Goal: Check status: Verify the current state of an ongoing process or item

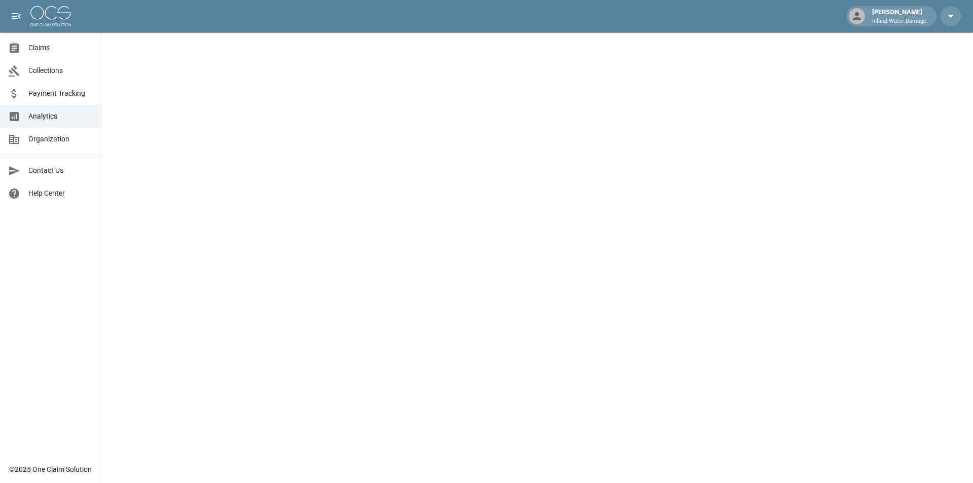
click at [46, 46] on span "Claims" at bounding box center [60, 48] width 64 height 11
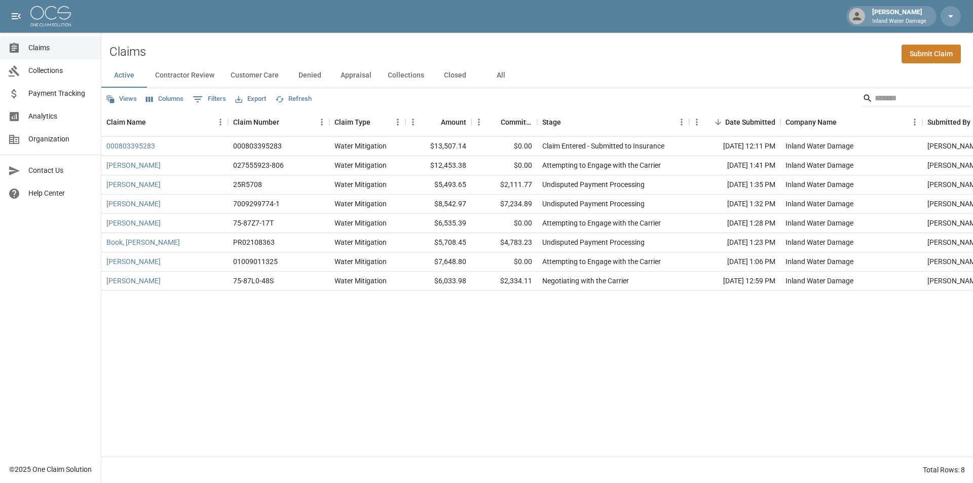
click at [44, 94] on span "Payment Tracking" at bounding box center [60, 93] width 64 height 11
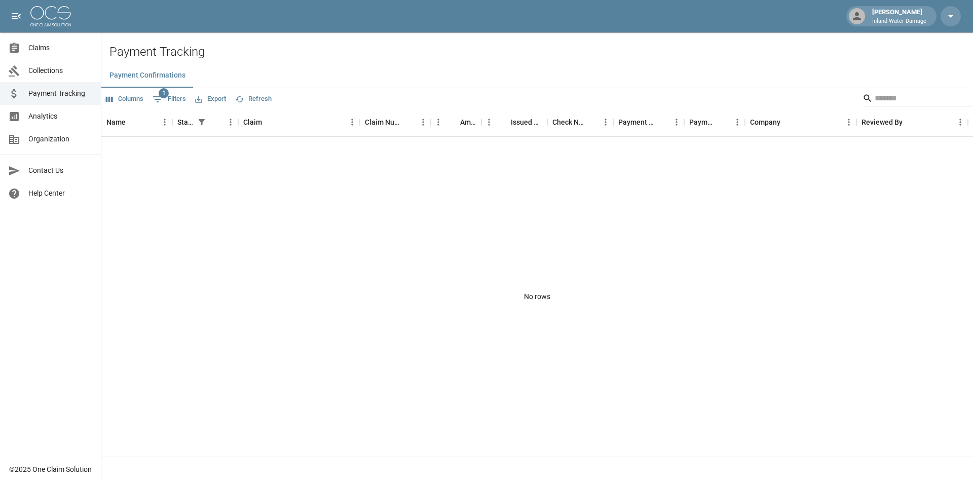
click at [51, 67] on span "Collections" at bounding box center [60, 70] width 64 height 11
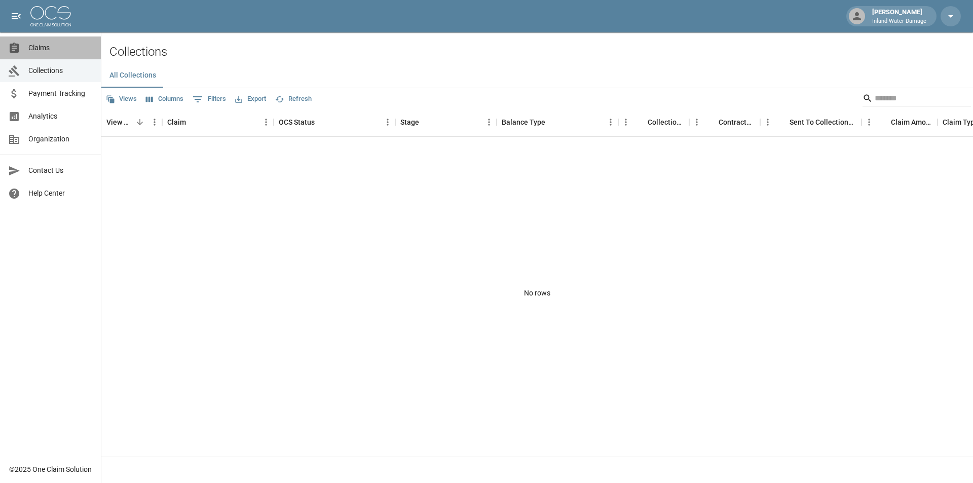
click at [51, 50] on span "Claims" at bounding box center [60, 48] width 64 height 11
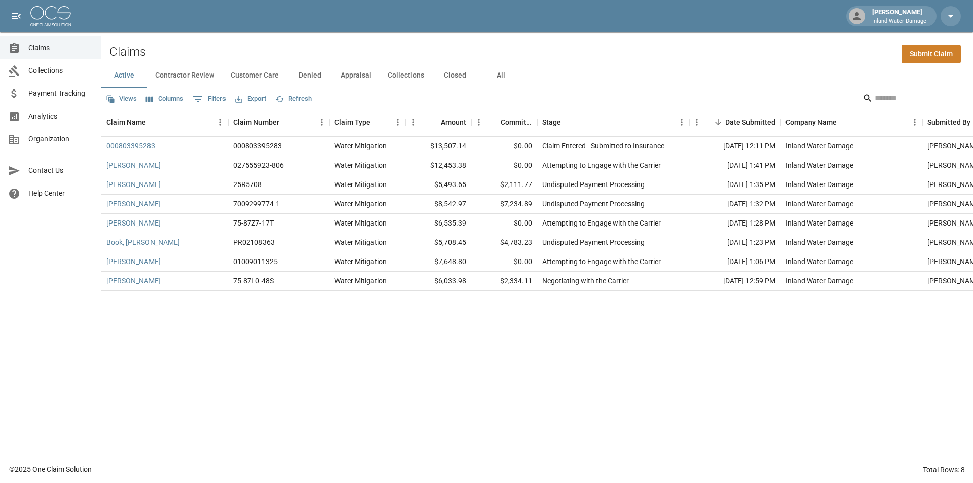
click at [453, 74] on button "Closed" at bounding box center [455, 75] width 46 height 24
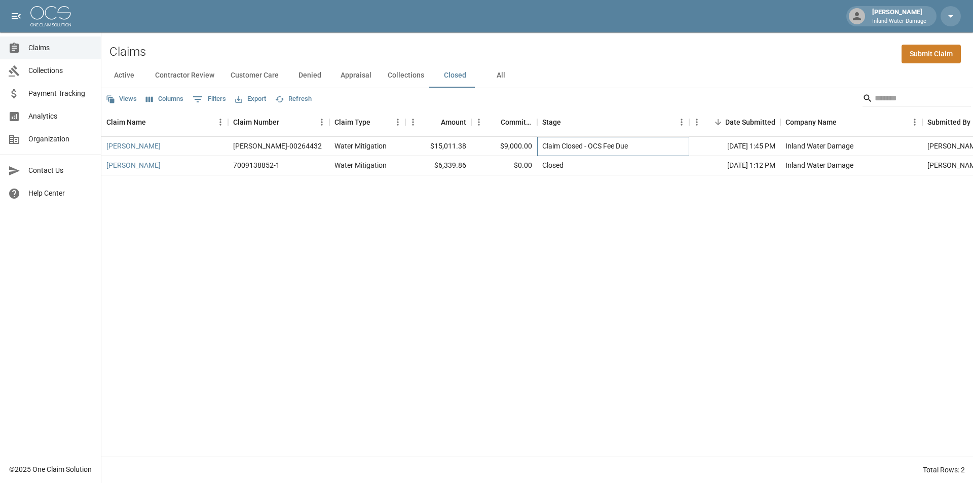
click at [562, 147] on div "Claim Closed - OCS Fee Due" at bounding box center [585, 146] width 86 height 10
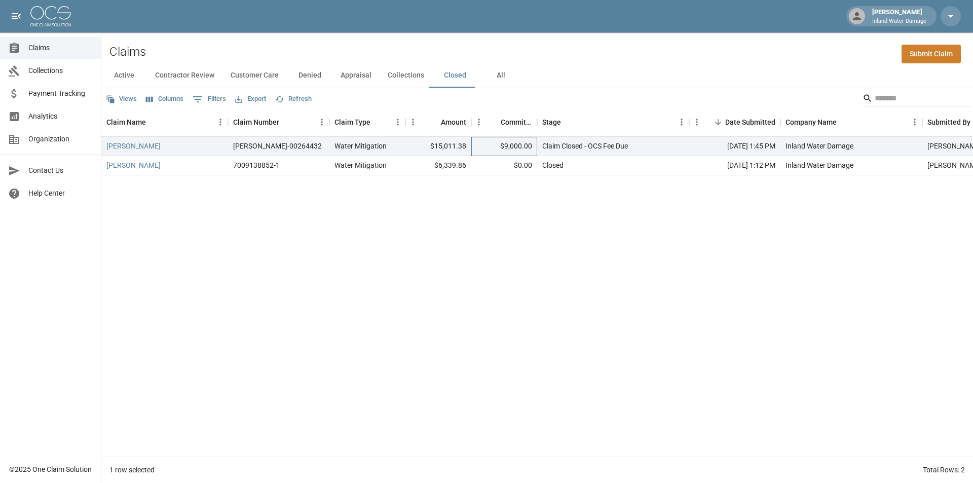
click at [507, 145] on div "$9,000.00" at bounding box center [504, 146] width 66 height 19
click at [132, 147] on link "[PERSON_NAME]" at bounding box center [133, 146] width 54 height 10
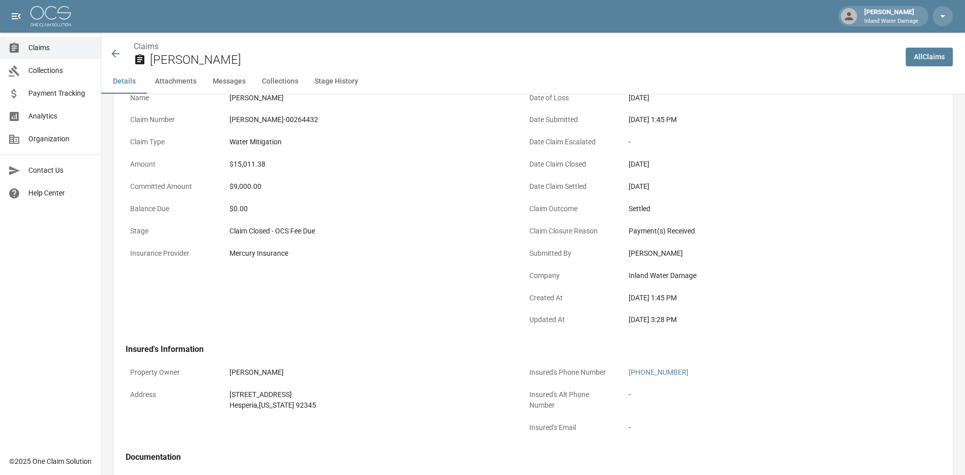
scroll to position [1225, 0]
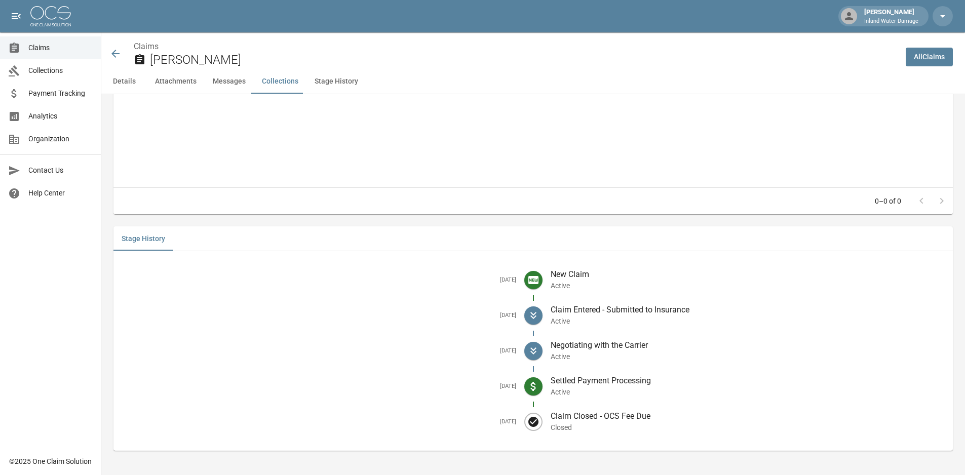
click at [328, 82] on button "Stage History" at bounding box center [336, 81] width 60 height 24
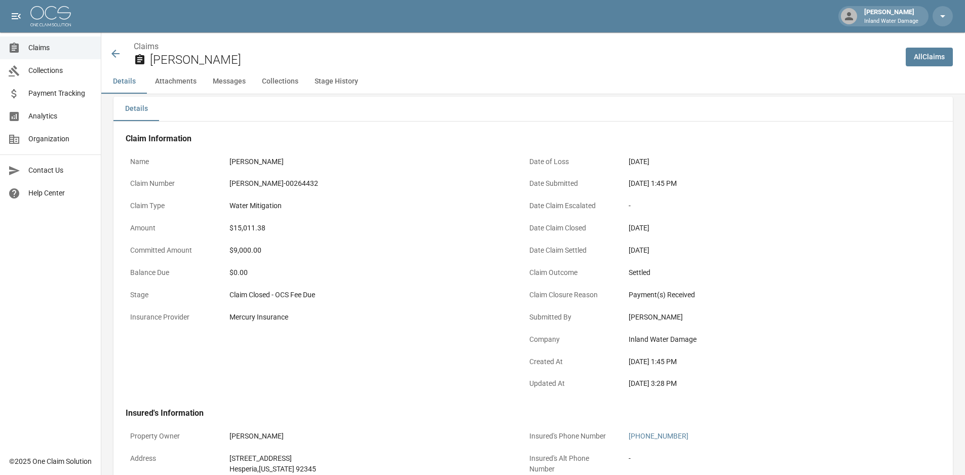
scroll to position [51, 0]
